Goal: Complete application form: Complete application form

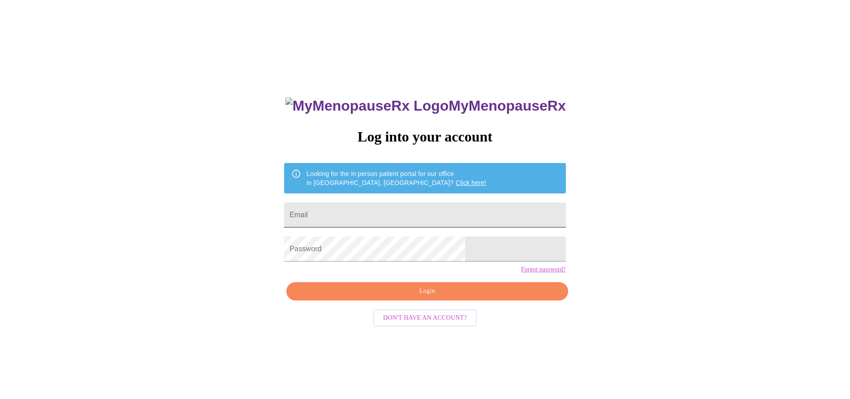
click at [390, 211] on input "Email" at bounding box center [425, 215] width 282 height 25
type input "[EMAIL_ADDRESS][DOMAIN_NAME]"
click at [422, 297] on span "Login" at bounding box center [427, 291] width 261 height 11
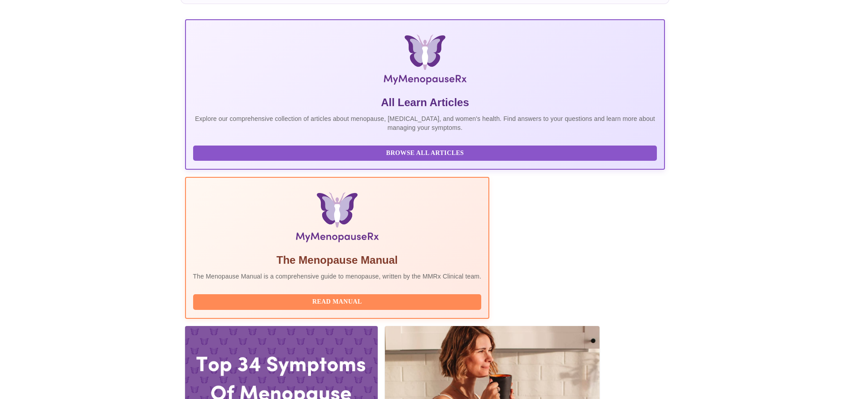
scroll to position [134, 0]
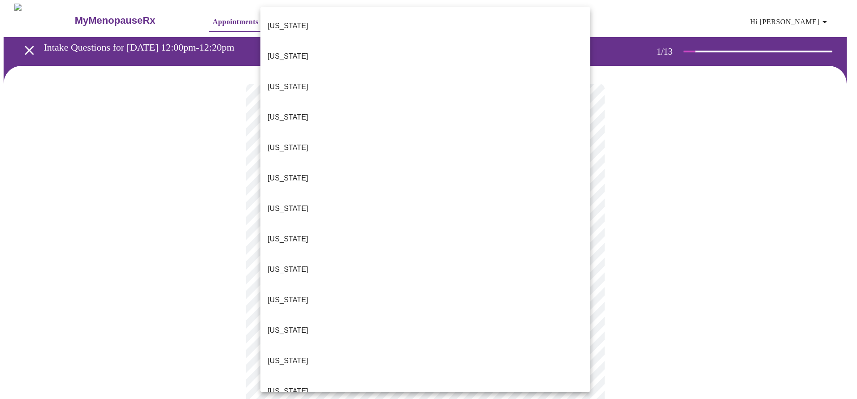
click at [272, 386] on p "[US_STATE]" at bounding box center [288, 391] width 41 height 11
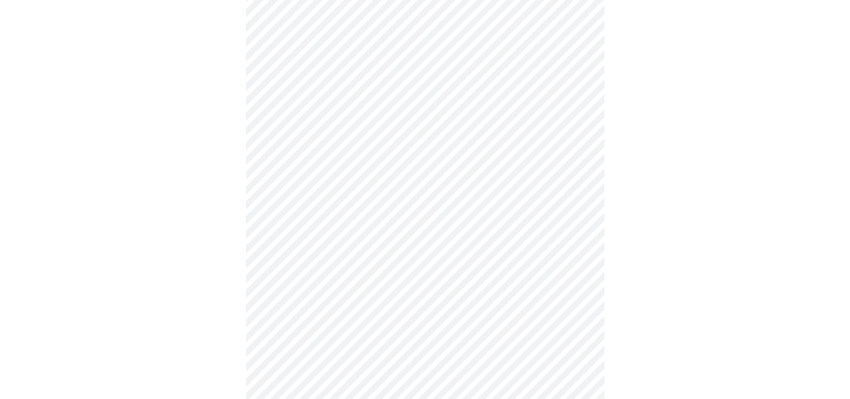
scroll to position [134, 0]
click at [582, 126] on body "MyMenopauseRx Appointments Messaging 1 Labs 2 Uploads Medications Community Ref…" at bounding box center [429, 276] width 850 height 814
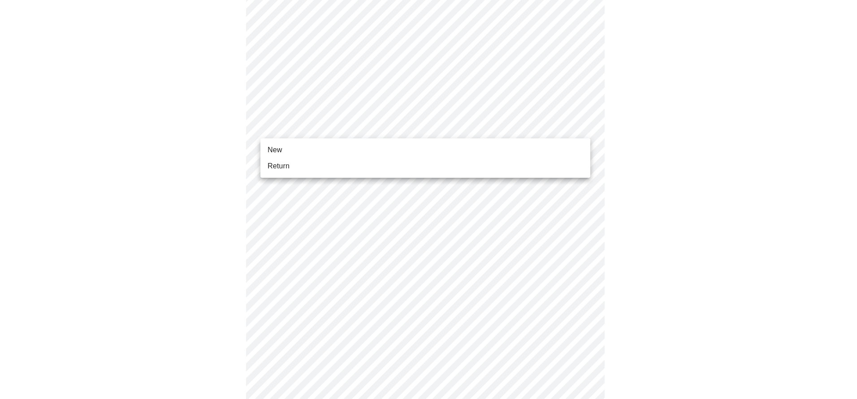
click at [495, 166] on li "Return" at bounding box center [425, 166] width 330 height 16
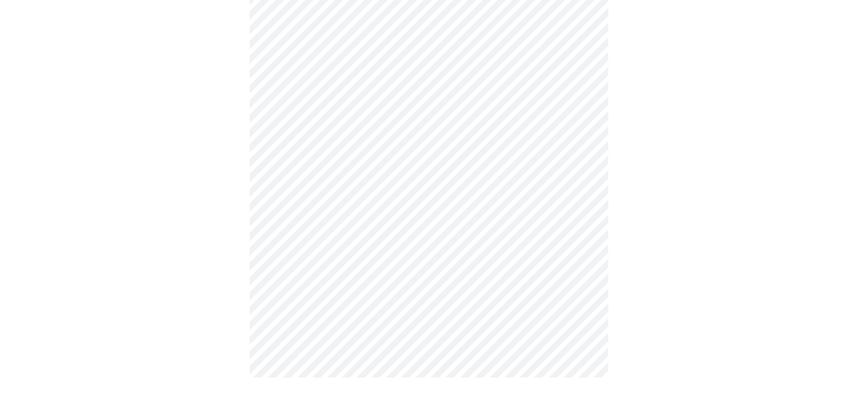
scroll to position [0, 0]
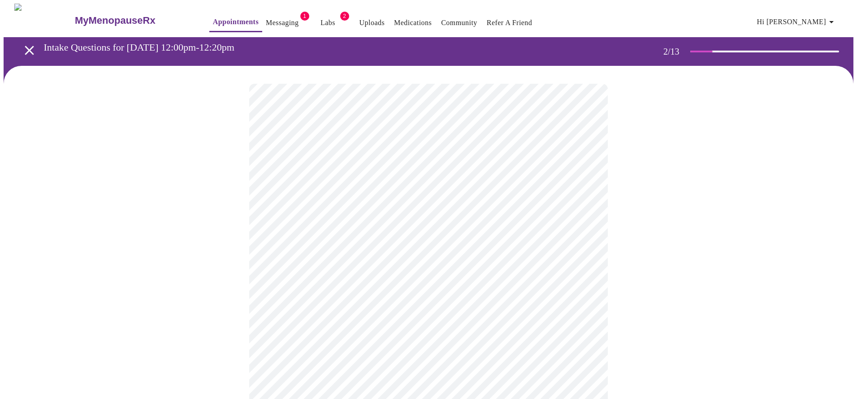
click at [580, 186] on body "MyMenopauseRx Appointments Messaging 1 Labs 2 Uploads Medications Community Ref…" at bounding box center [429, 273] width 850 height 539
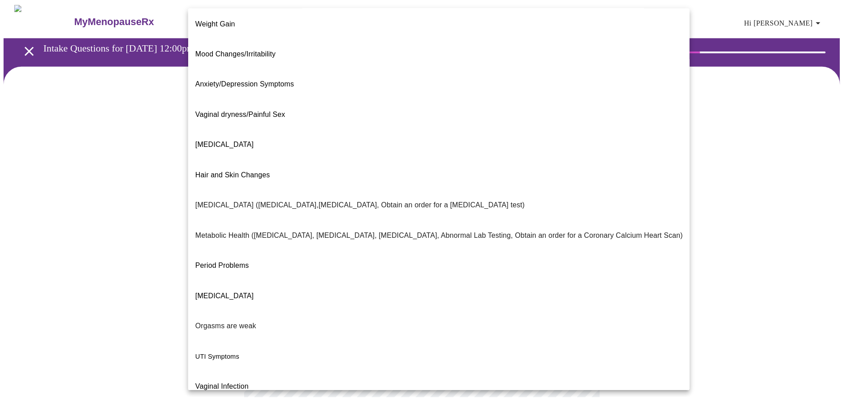
scroll to position [65, 0]
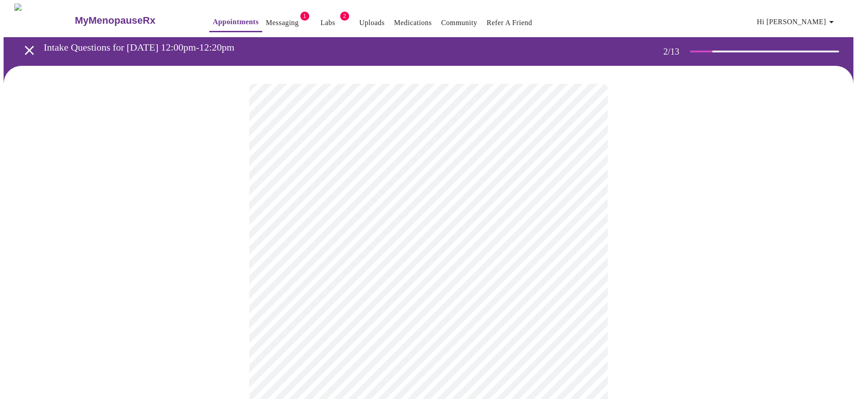
click at [589, 279] on body "MyMenopauseRx Appointments Messaging 1 Labs 2 Uploads Medications Community Ref…" at bounding box center [429, 270] width 850 height 533
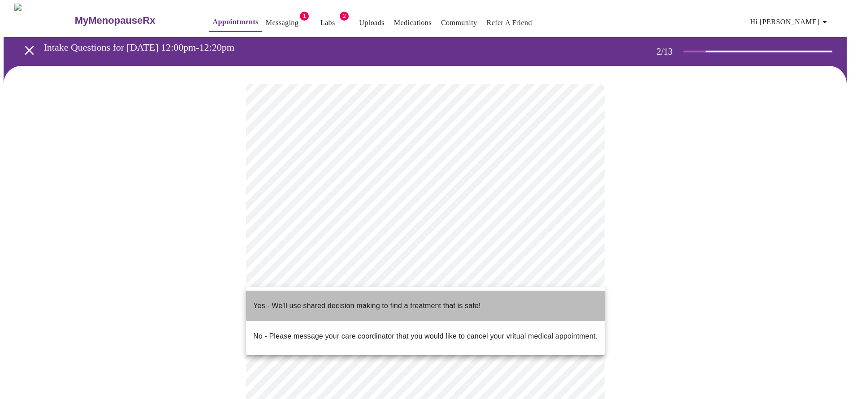
click at [472, 301] on p "Yes - We'll use shared decision making to find a treatment that is safe!" at bounding box center [366, 306] width 227 height 11
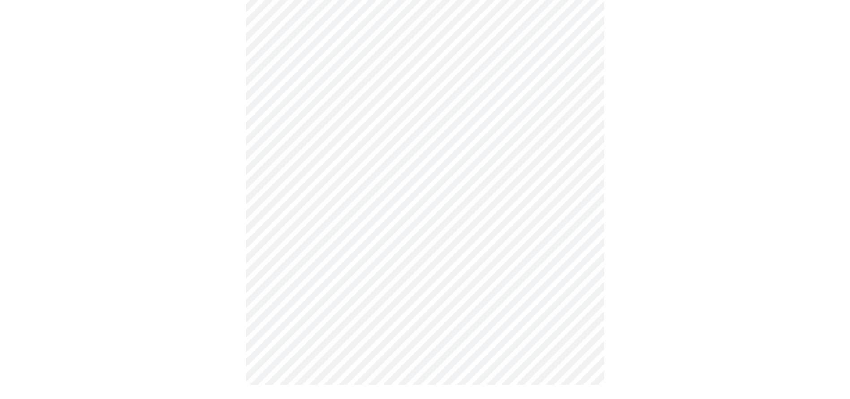
scroll to position [0, 0]
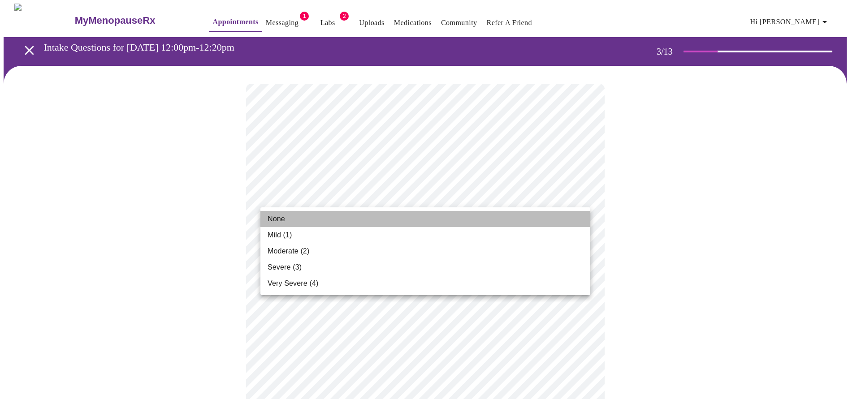
click at [408, 217] on li "None" at bounding box center [425, 219] width 330 height 16
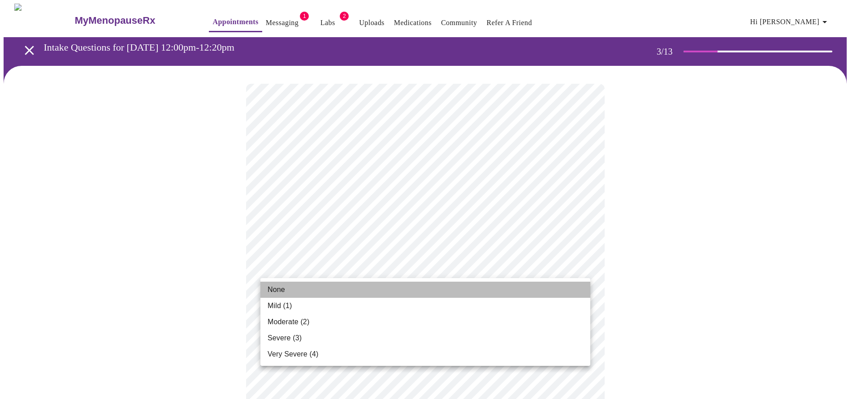
click at [368, 286] on li "None" at bounding box center [425, 290] width 330 height 16
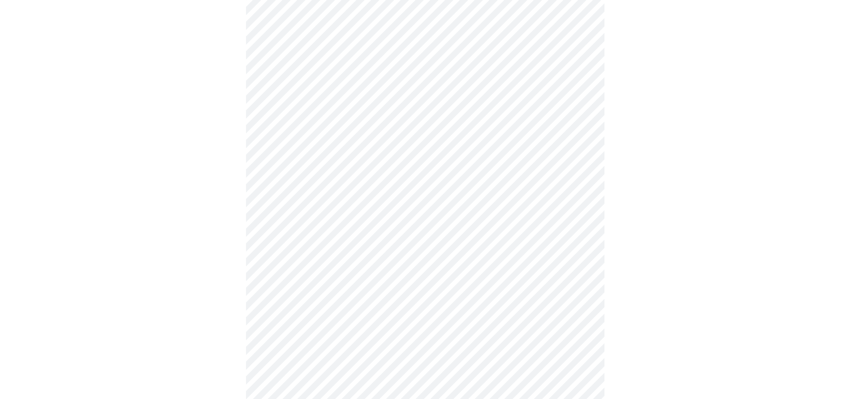
scroll to position [134, 0]
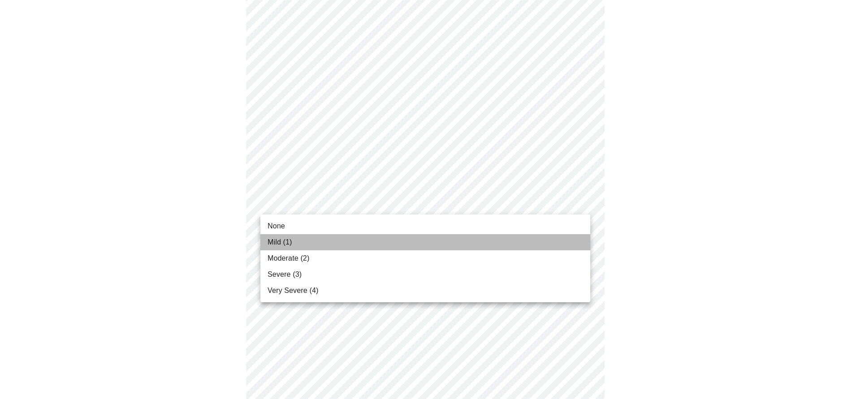
click at [315, 242] on li "Mild (1)" at bounding box center [425, 242] width 330 height 16
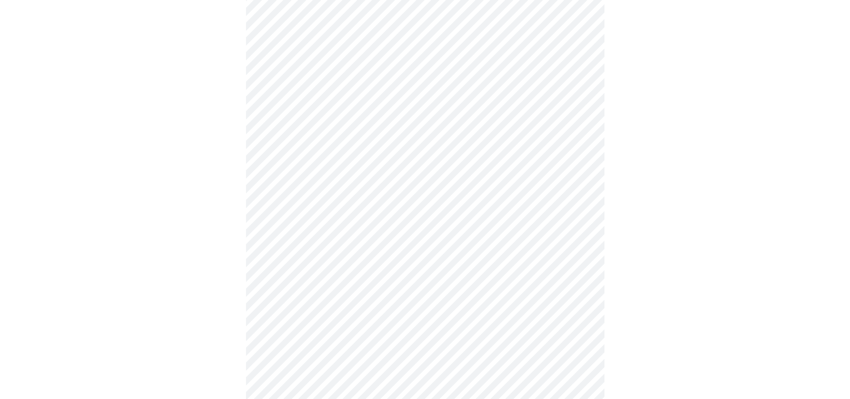
scroll to position [269, 0]
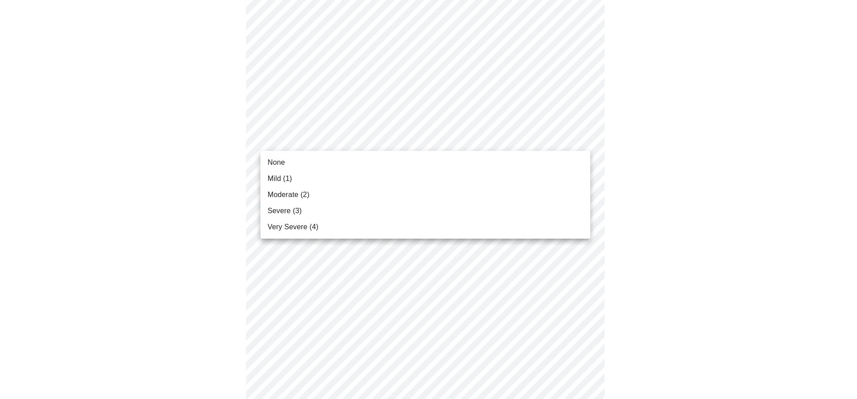
click at [585, 139] on body "MyMenopauseRx Appointments Messaging 1 Labs 2 Uploads Medications Community Ref…" at bounding box center [429, 312] width 850 height 1155
click at [484, 164] on li "None" at bounding box center [425, 163] width 330 height 16
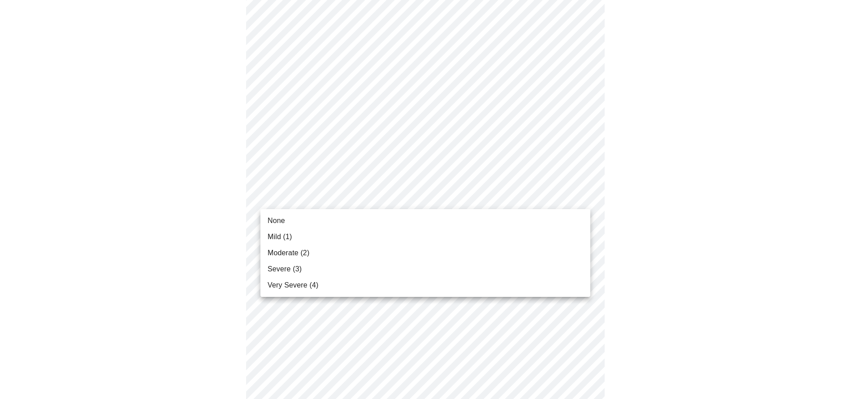
click at [581, 195] on body "MyMenopauseRx Appointments Messaging 1 Labs 2 Uploads Medications Community Ref…" at bounding box center [429, 306] width 850 height 1142
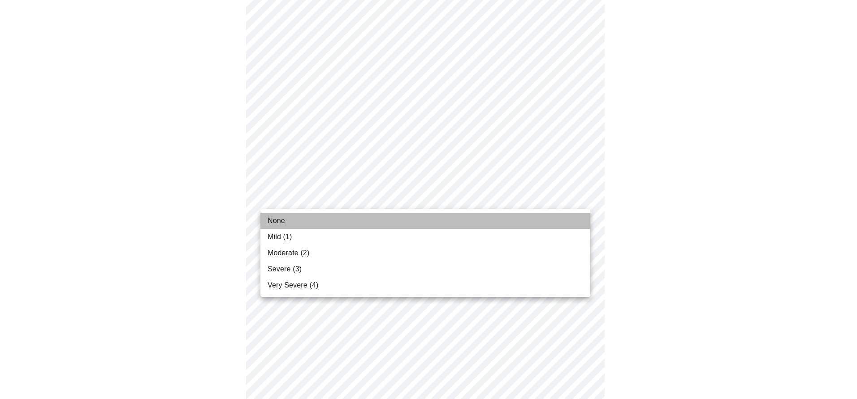
click at [565, 224] on li "None" at bounding box center [425, 221] width 330 height 16
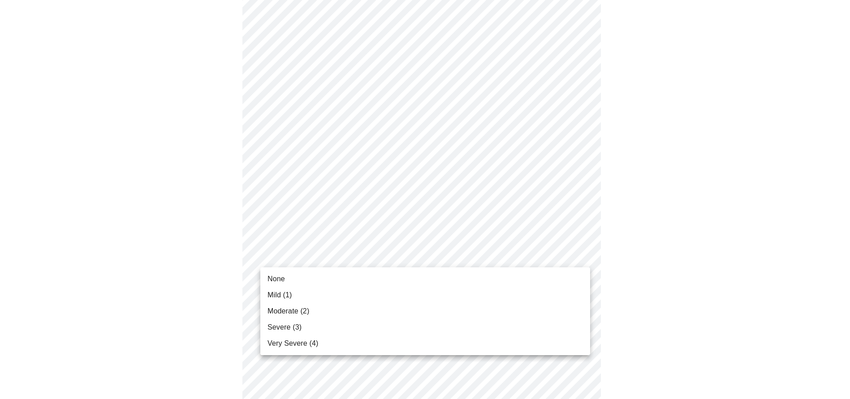
click at [580, 257] on body "MyMenopauseRx Appointments Messaging 1 Labs 2 Uploads Medications Community Ref…" at bounding box center [425, 300] width 843 height 1130
click at [541, 286] on li "None" at bounding box center [425, 279] width 330 height 16
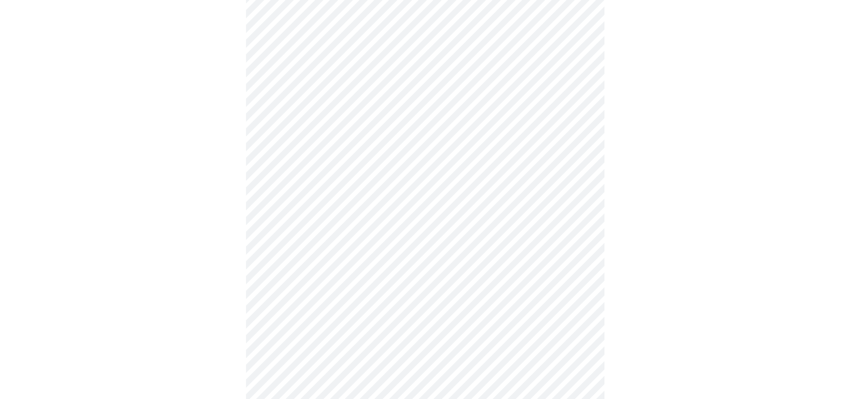
scroll to position [448, 0]
click at [586, 147] on body "MyMenopauseRx Appointments Messaging 1 Labs 2 Uploads Medications Community Ref…" at bounding box center [425, 113] width 843 height 1117
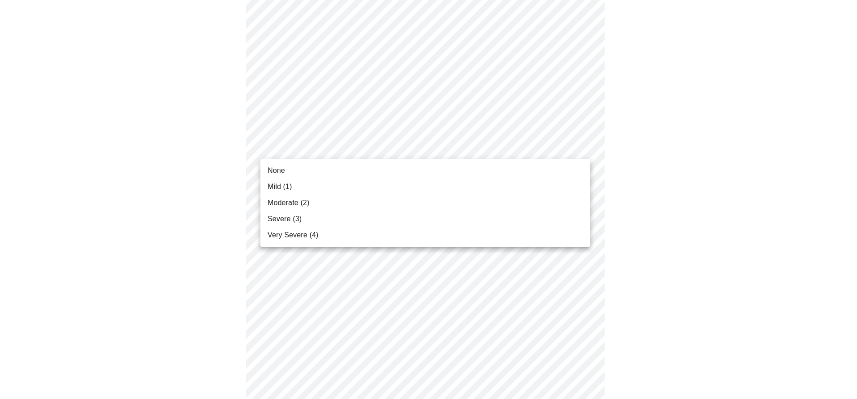
click at [554, 190] on li "Mild (1)" at bounding box center [425, 187] width 330 height 16
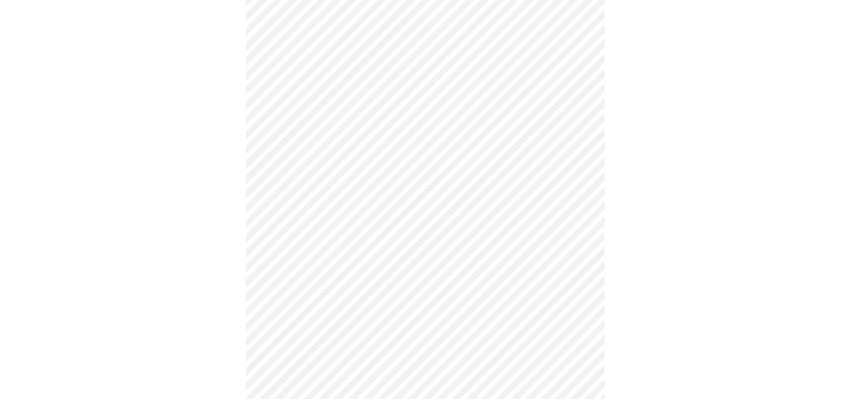
scroll to position [493, 0]
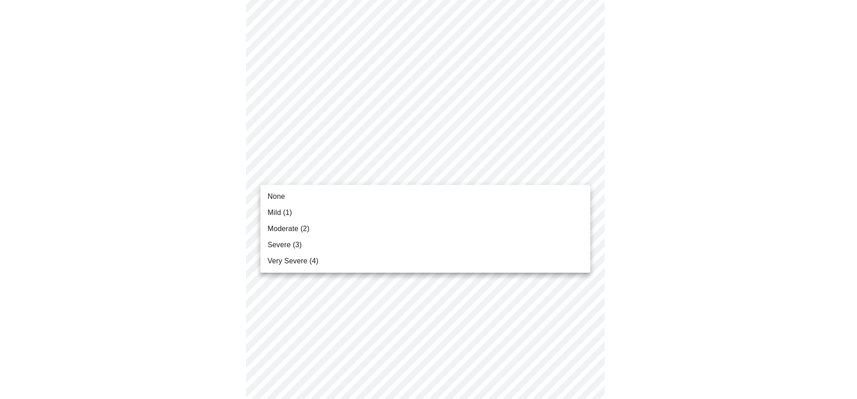
click at [586, 175] on body "MyMenopauseRx Appointments Messaging 1 Labs 2 Uploads Medications Community Ref…" at bounding box center [429, 62] width 850 height 1105
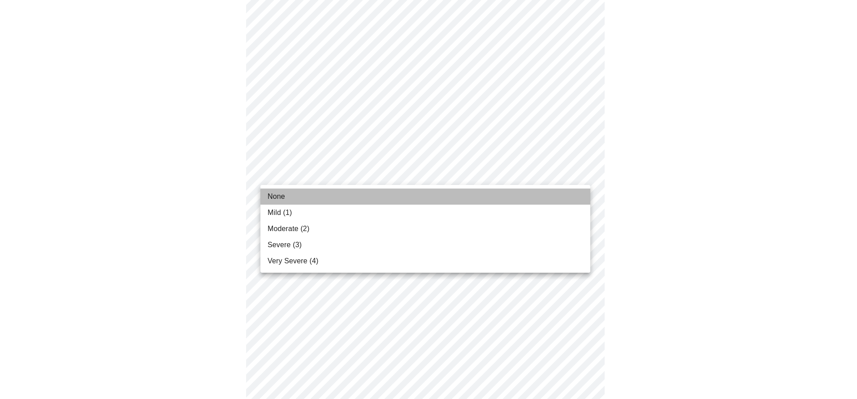
click at [546, 201] on li "None" at bounding box center [425, 197] width 330 height 16
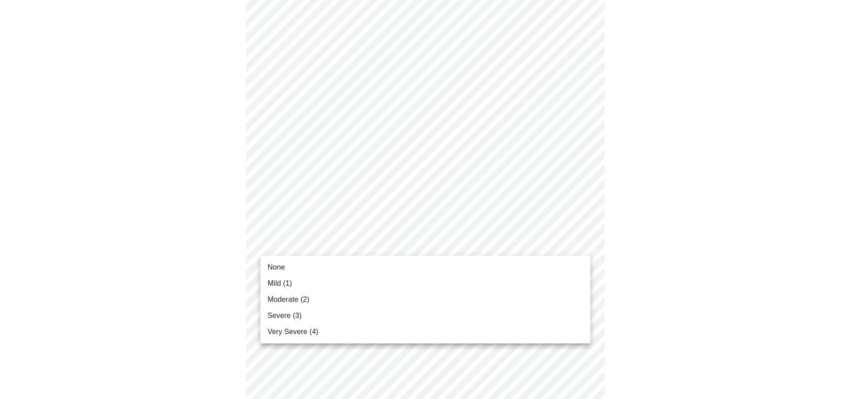
click at [581, 244] on body "MyMenopauseRx Appointments Messaging 1 Labs 2 Uploads Medications Community Ref…" at bounding box center [429, 56] width 850 height 1092
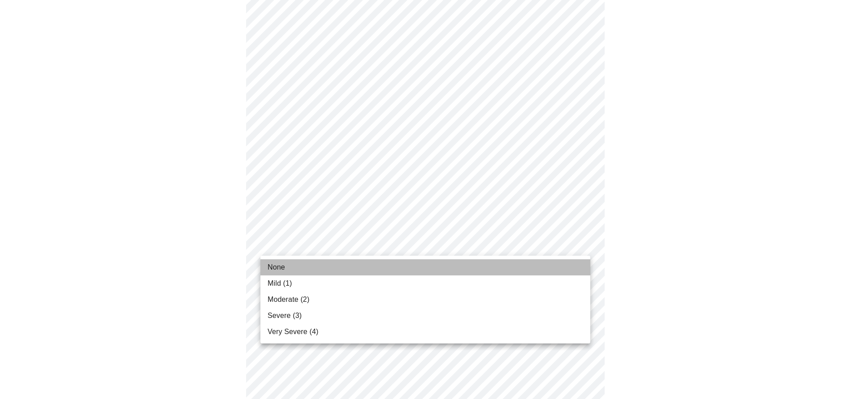
click at [570, 269] on li "None" at bounding box center [425, 268] width 330 height 16
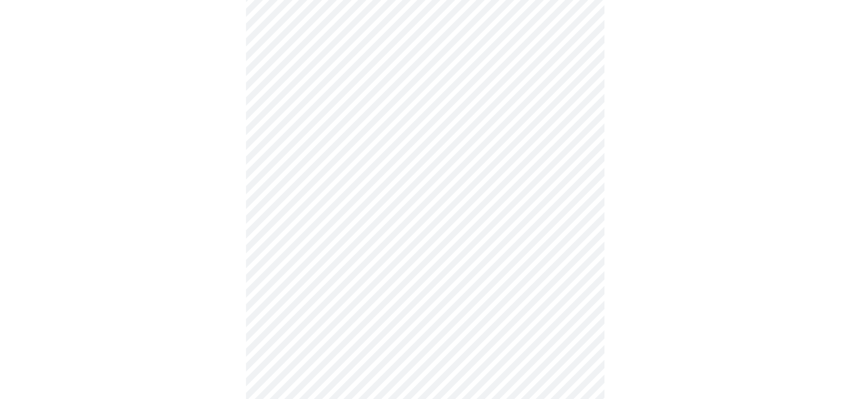
scroll to position [628, 0]
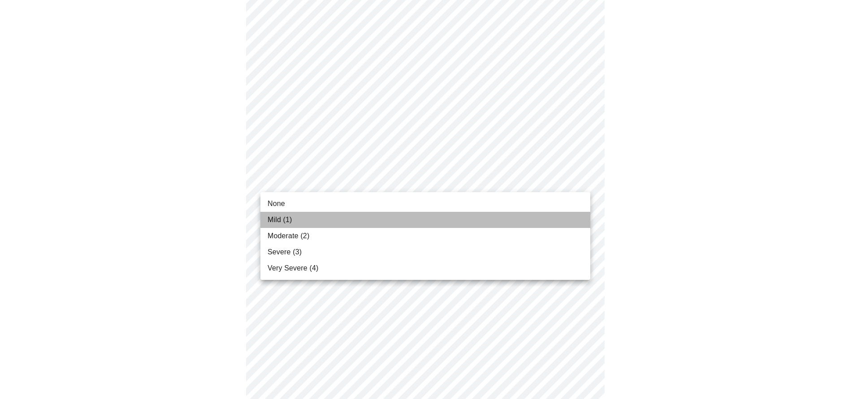
click at [570, 224] on li "Mild (1)" at bounding box center [425, 220] width 330 height 16
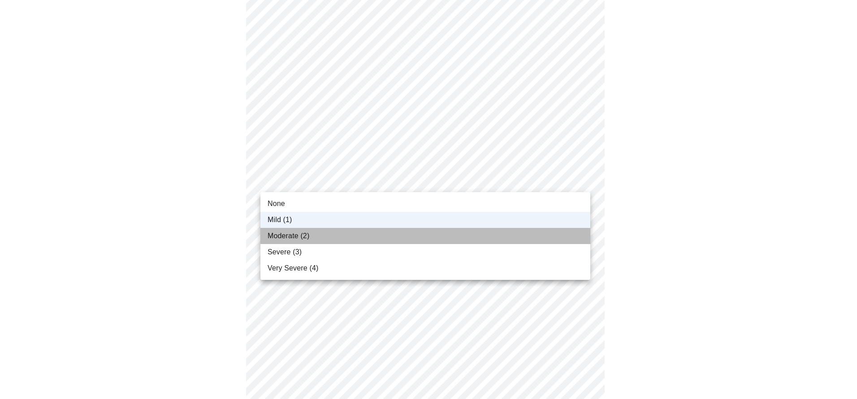
click at [570, 234] on li "Moderate (2)" at bounding box center [425, 236] width 330 height 16
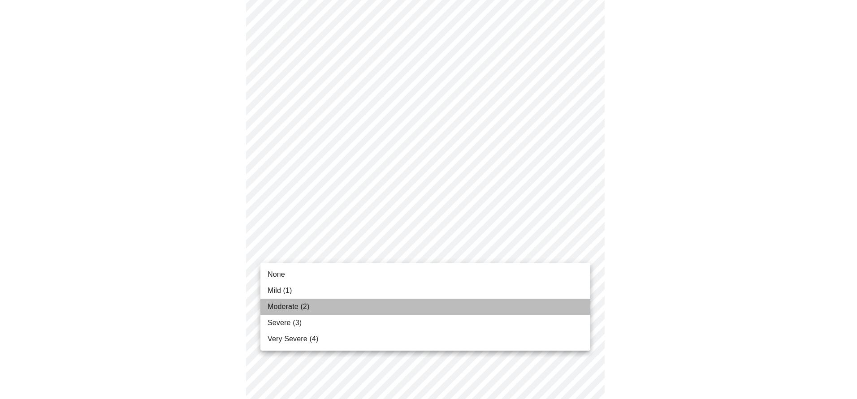
click at [554, 307] on li "Moderate (2)" at bounding box center [425, 307] width 330 height 16
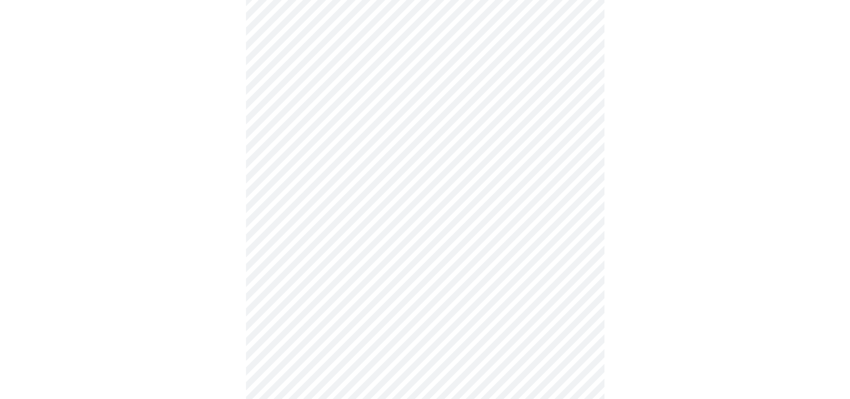
scroll to position [224, 0]
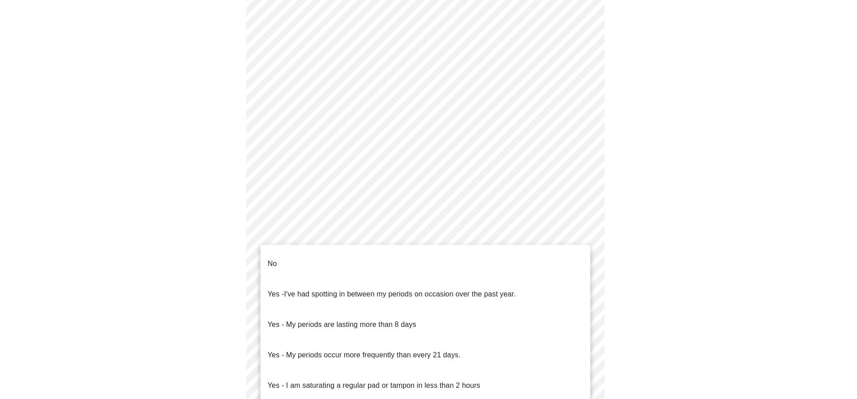
click at [445, 282] on body "MyMenopauseRx Appointments Messaging 1 Labs 2 Uploads Medications Community Ref…" at bounding box center [429, 203] width 850 height 849
click at [373, 268] on li "No" at bounding box center [425, 264] width 330 height 30
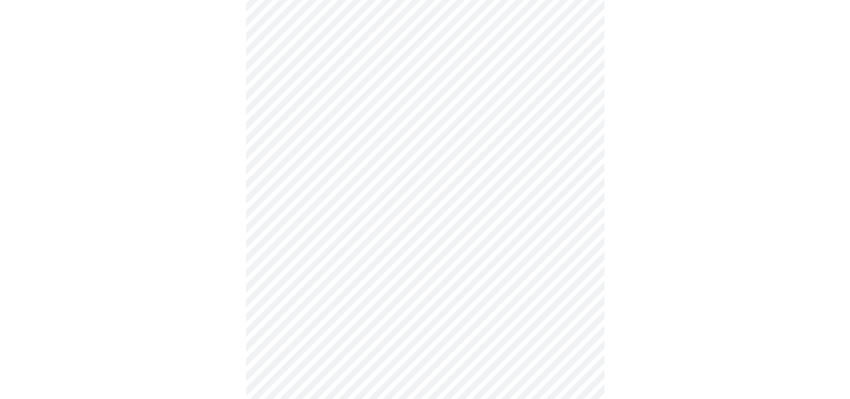
scroll to position [314, 0]
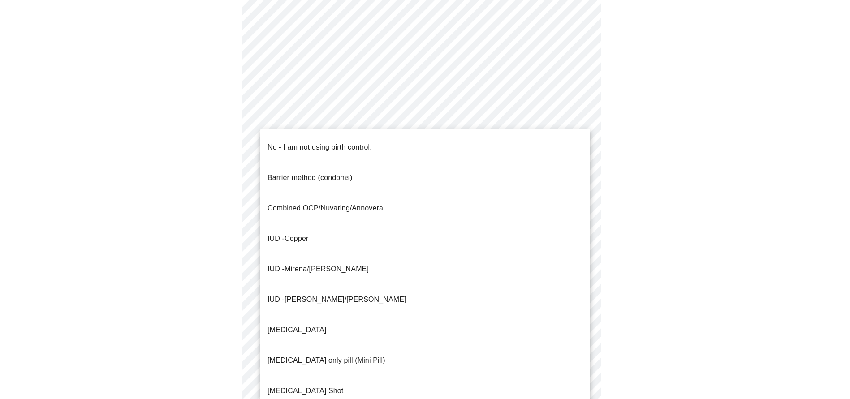
click at [469, 254] on body "MyMenopauseRx Appointments Messaging 1 Labs 2 Uploads Medications Community Ref…" at bounding box center [425, 111] width 843 height 843
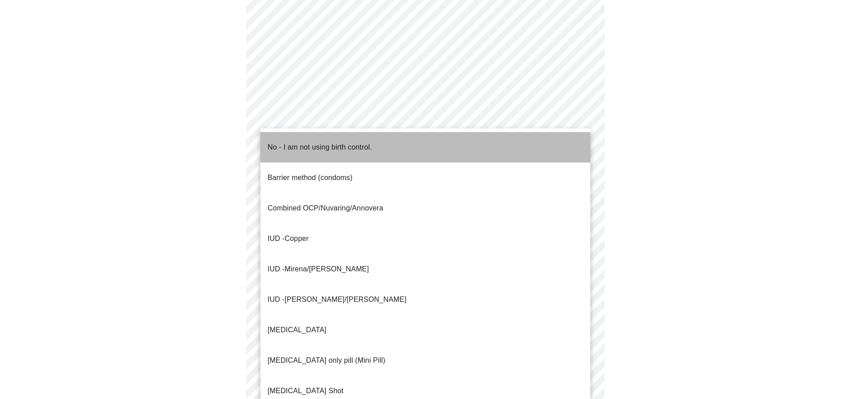
click at [429, 139] on li "No - I am not using birth control." at bounding box center [425, 147] width 330 height 30
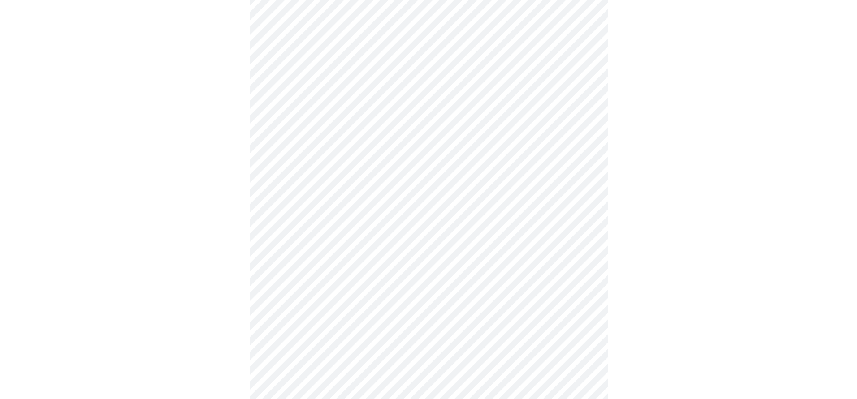
scroll to position [438, 0]
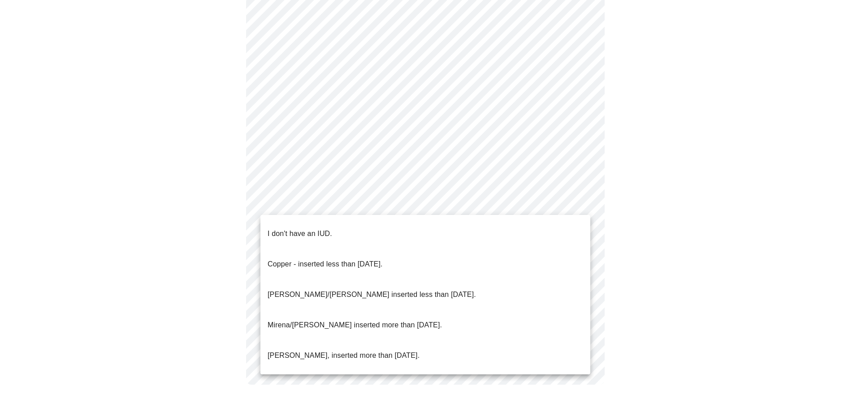
click at [555, 233] on li "I don't have an IUD." at bounding box center [425, 234] width 330 height 30
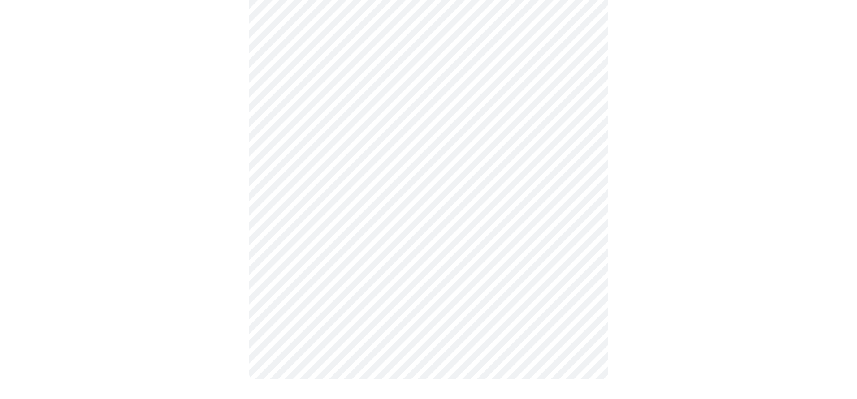
scroll to position [433, 0]
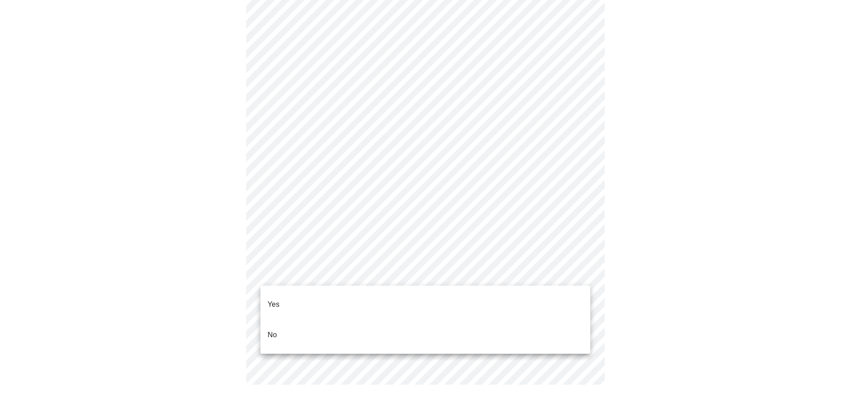
click at [536, 303] on li "Yes" at bounding box center [425, 305] width 330 height 30
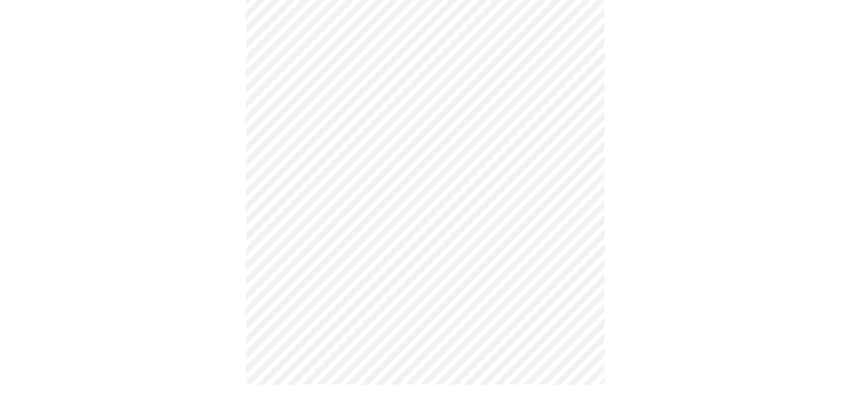
scroll to position [0, 0]
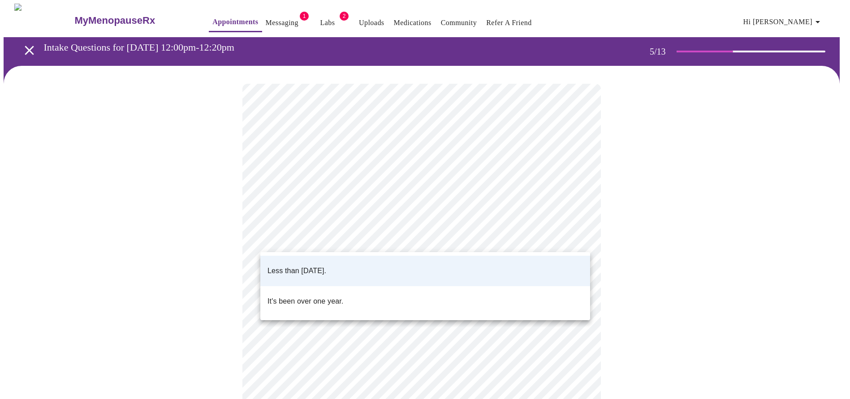
click at [577, 236] on body "MyMenopauseRx Appointments Messaging 1 Labs 2 Uploads Medications Community Ref…" at bounding box center [425, 335] width 843 height 663
click at [577, 236] on div at bounding box center [428, 199] width 857 height 399
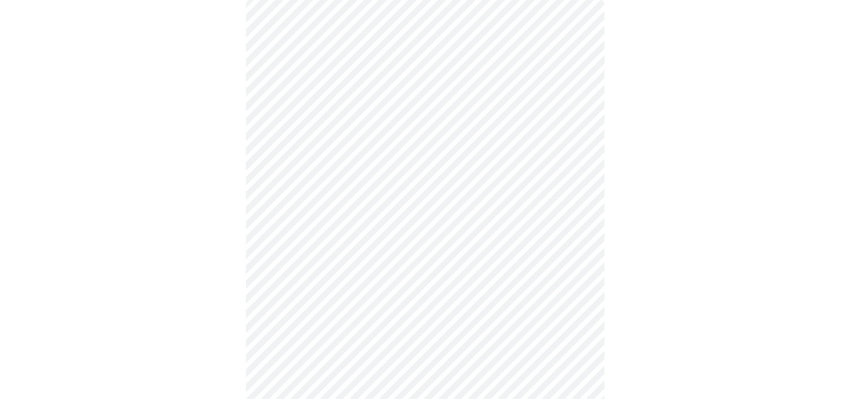
scroll to position [90, 0]
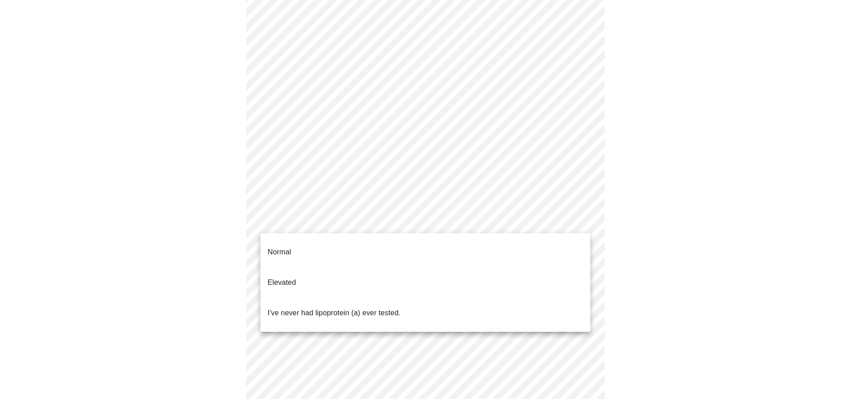
click at [584, 223] on body "MyMenopauseRx Appointments Messaging 1 Labs 2 Uploads Medications Community Ref…" at bounding box center [429, 245] width 850 height 663
click at [565, 253] on li "Normal" at bounding box center [425, 252] width 330 height 30
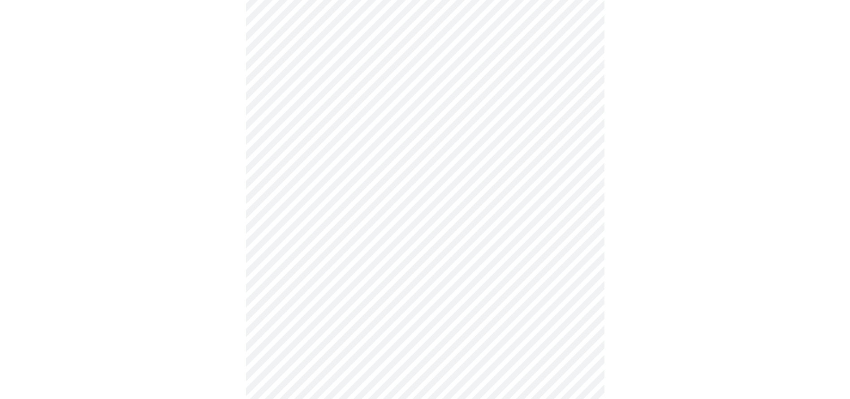
scroll to position [2331, 0]
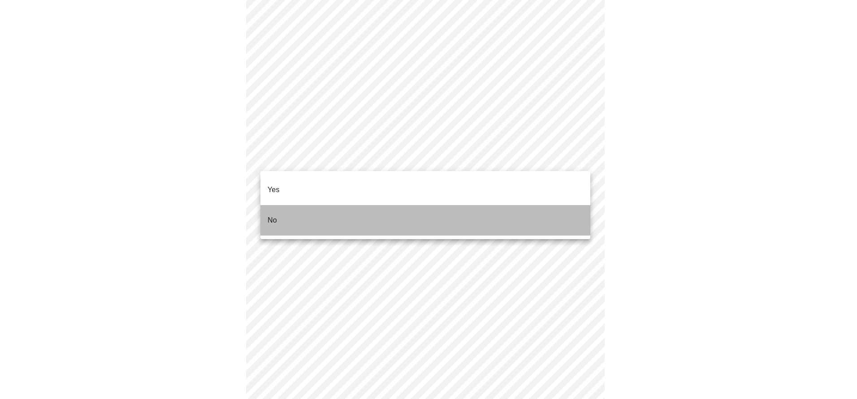
click at [560, 210] on li "No" at bounding box center [425, 220] width 330 height 30
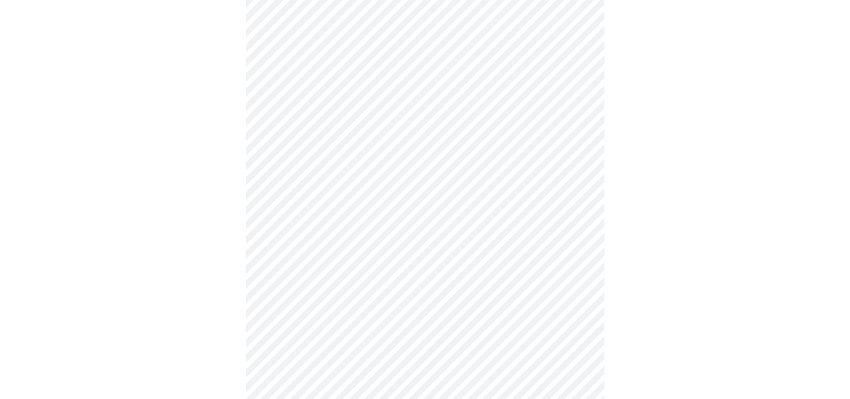
scroll to position [2376, 0]
